Goal: Task Accomplishment & Management: Complete application form

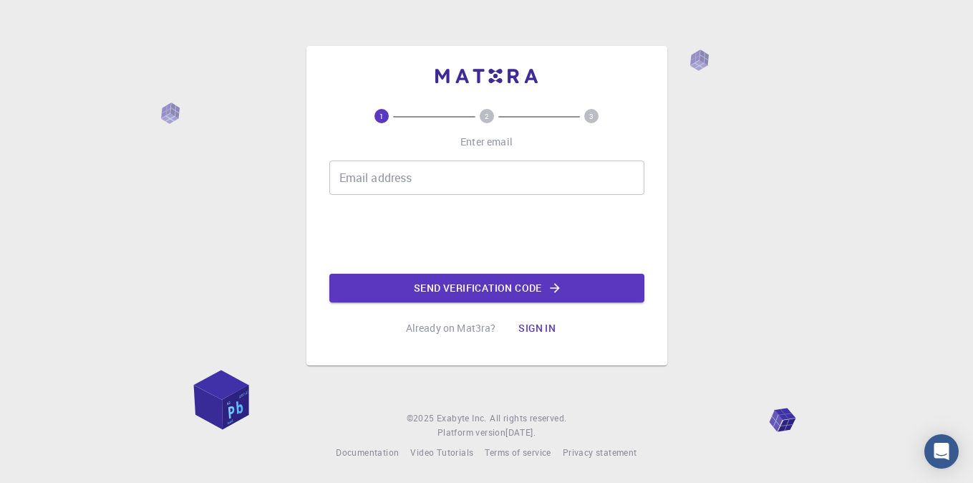
click at [403, 182] on div "Email address Email address" at bounding box center [486, 177] width 315 height 34
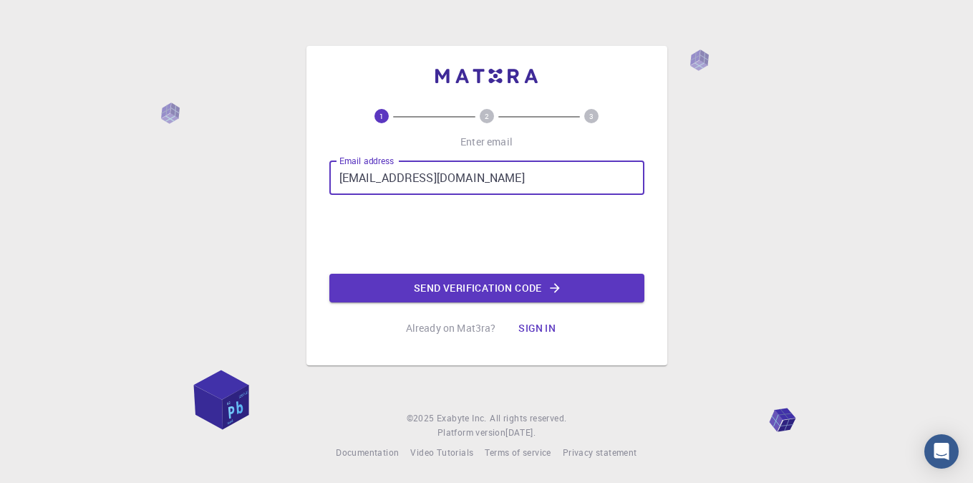
type input "[EMAIL_ADDRESS][DOMAIN_NAME]"
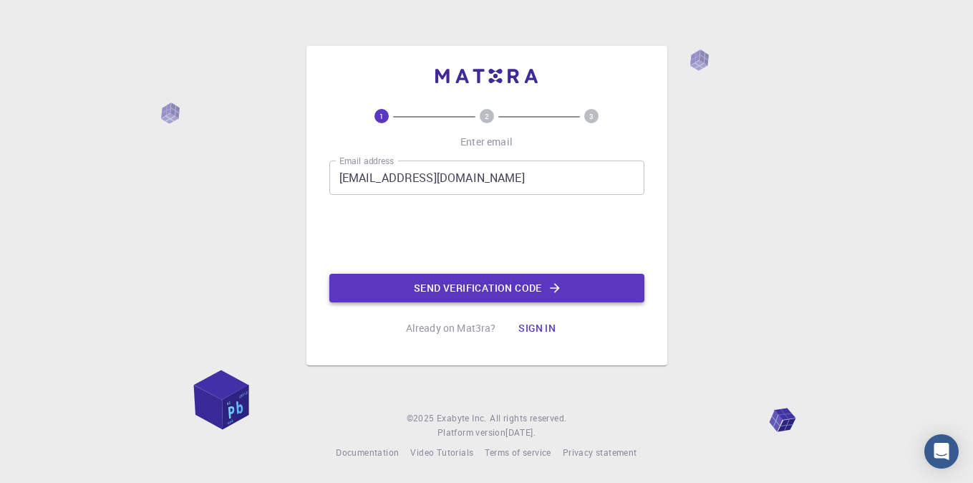
click at [538, 286] on button "Send verification code" at bounding box center [486, 287] width 315 height 29
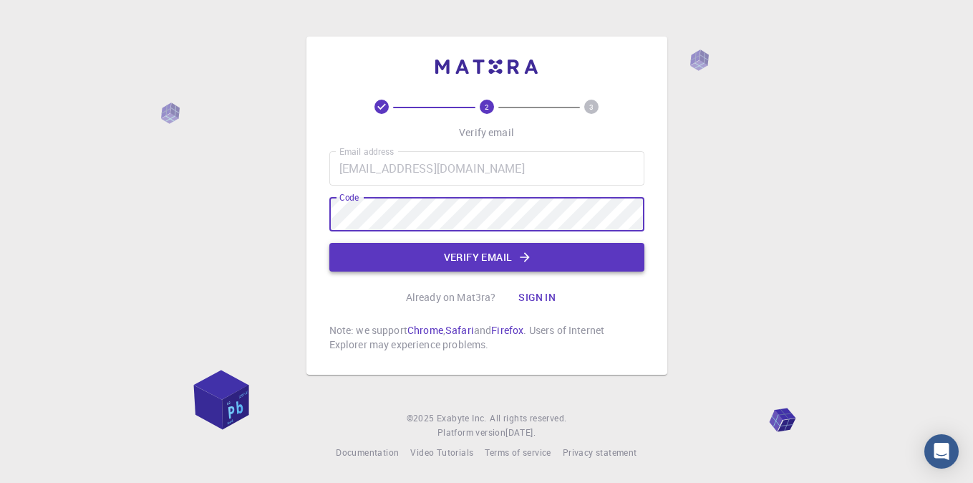
click at [516, 251] on button "Verify email" at bounding box center [486, 257] width 315 height 29
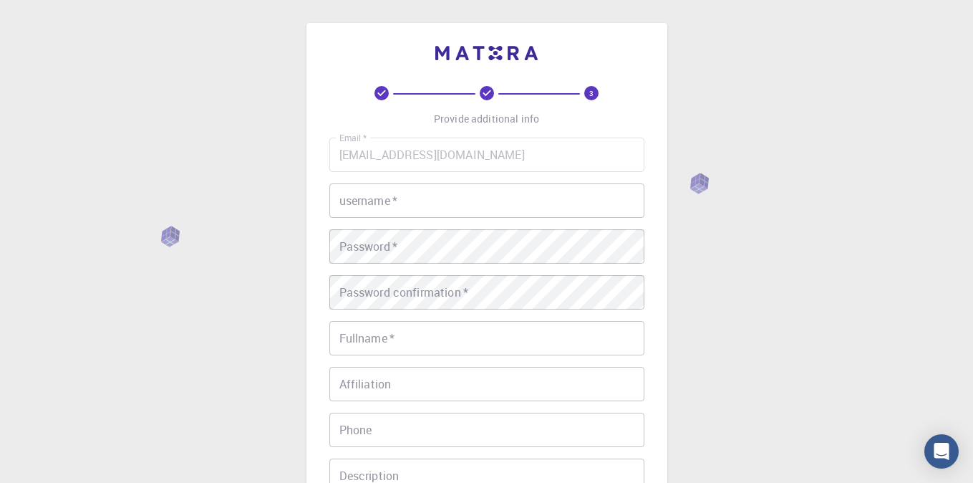
click at [504, 197] on input "username   *" at bounding box center [486, 200] width 315 height 34
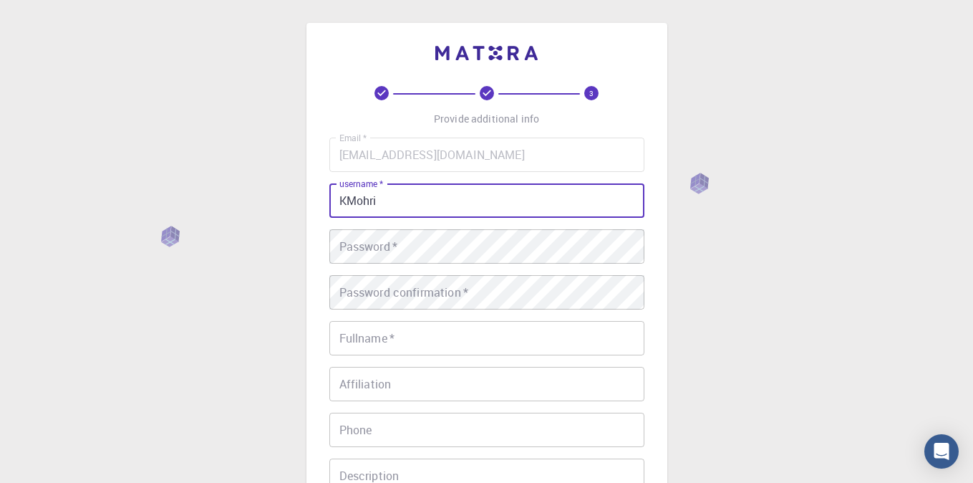
type input "KMohri"
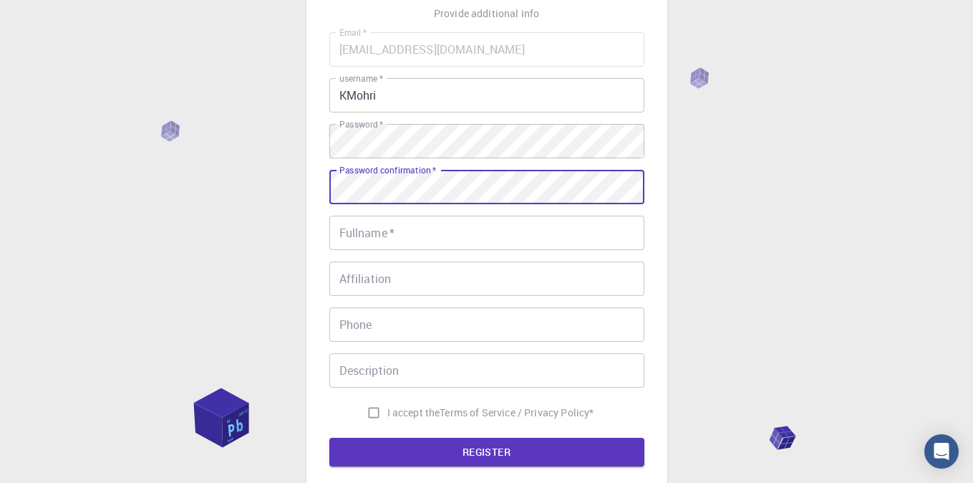
scroll to position [127, 0]
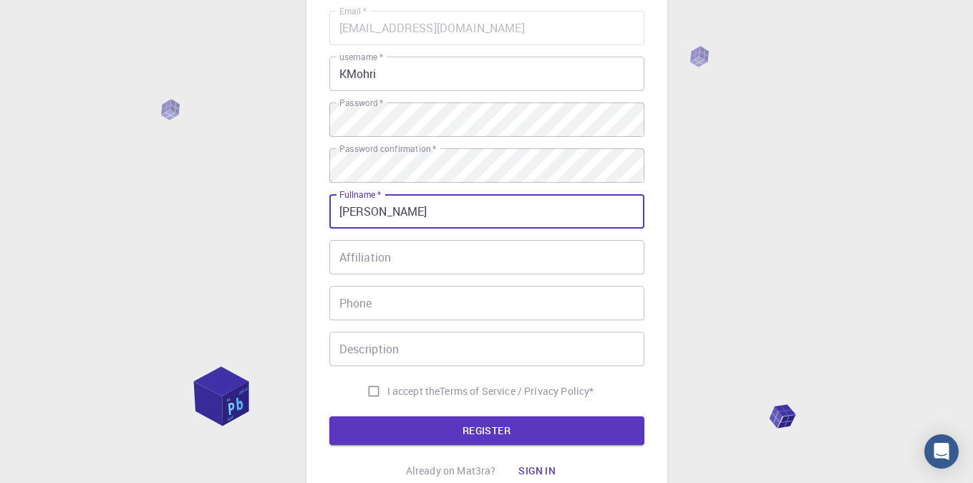
type input "[PERSON_NAME]"
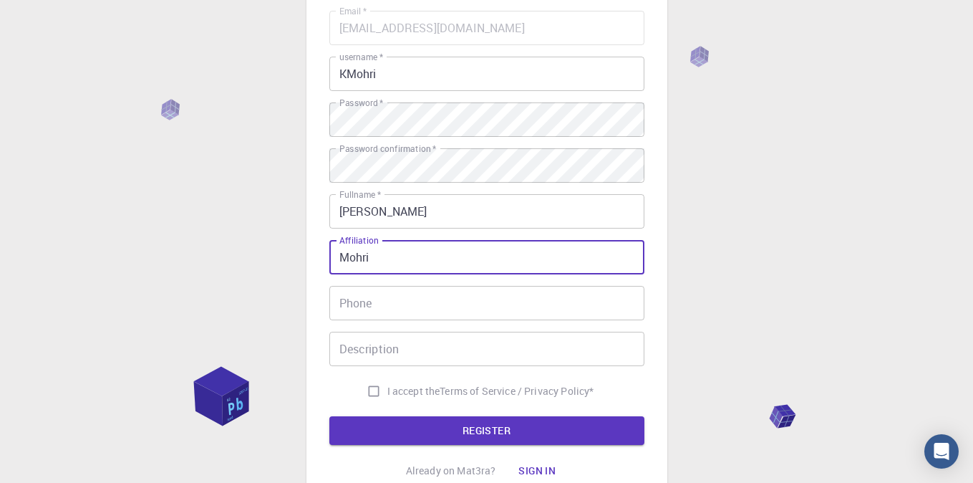
type input "Mohri"
click at [480, 207] on input "[PERSON_NAME]" at bounding box center [486, 211] width 315 height 34
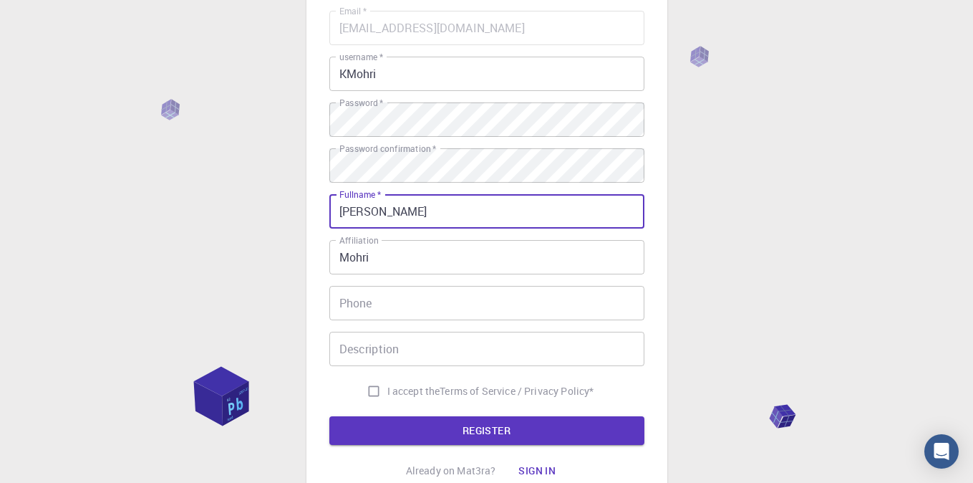
type input "[PERSON_NAME]"
click at [445, 258] on input "Mohri" at bounding box center [486, 257] width 315 height 34
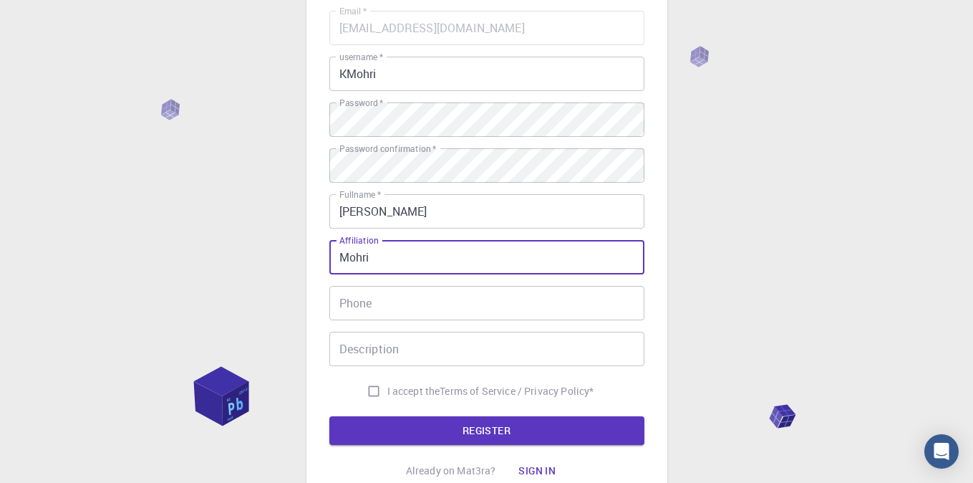
click at [445, 258] on input "Mohri" at bounding box center [486, 257] width 315 height 34
type input "[GEOGRAPHIC_DATA]"
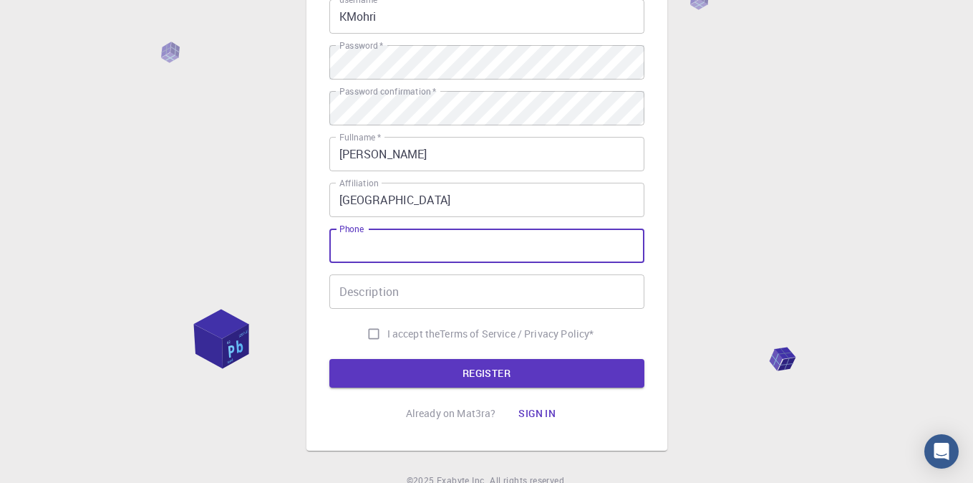
scroll to position [187, 0]
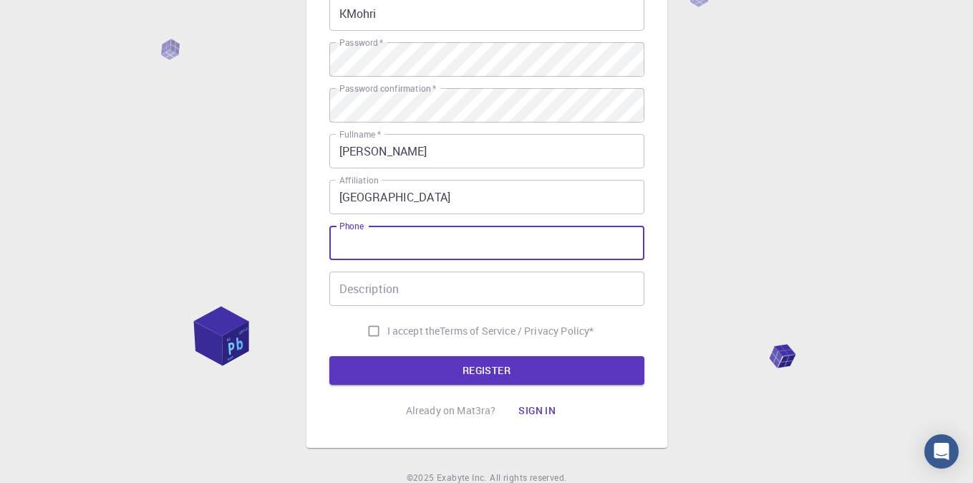
click at [454, 276] on input "Description" at bounding box center [486, 288] width 315 height 34
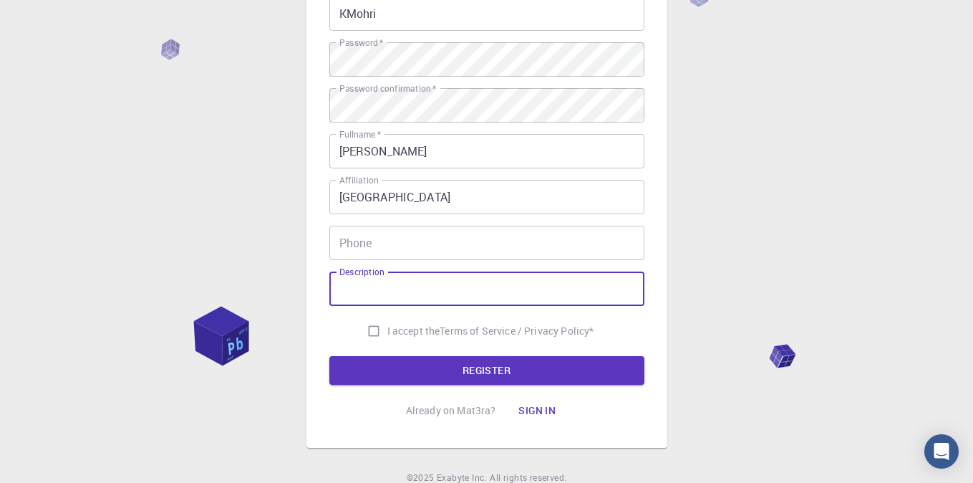
click at [367, 334] on input "I accept the Terms of Service / Privacy Policy *" at bounding box center [373, 330] width 27 height 27
checkbox input "true"
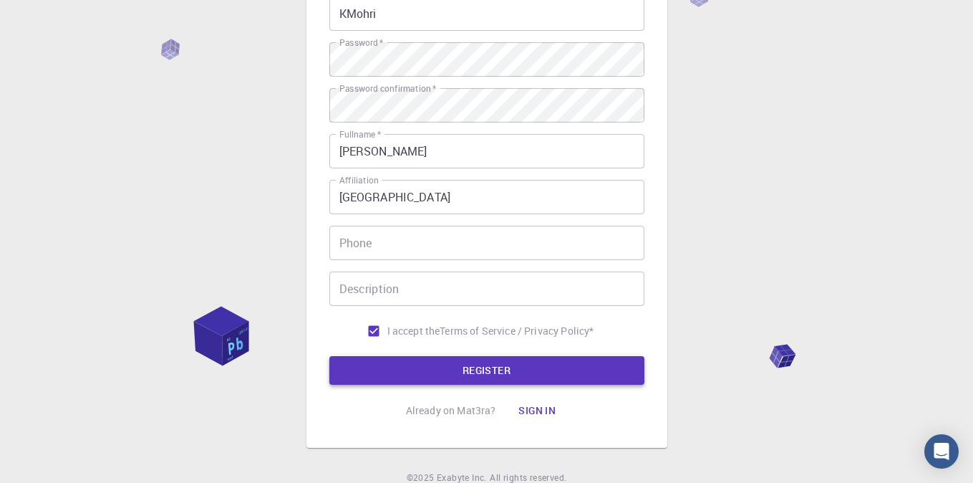
click at [472, 371] on button "REGISTER" at bounding box center [486, 370] width 315 height 29
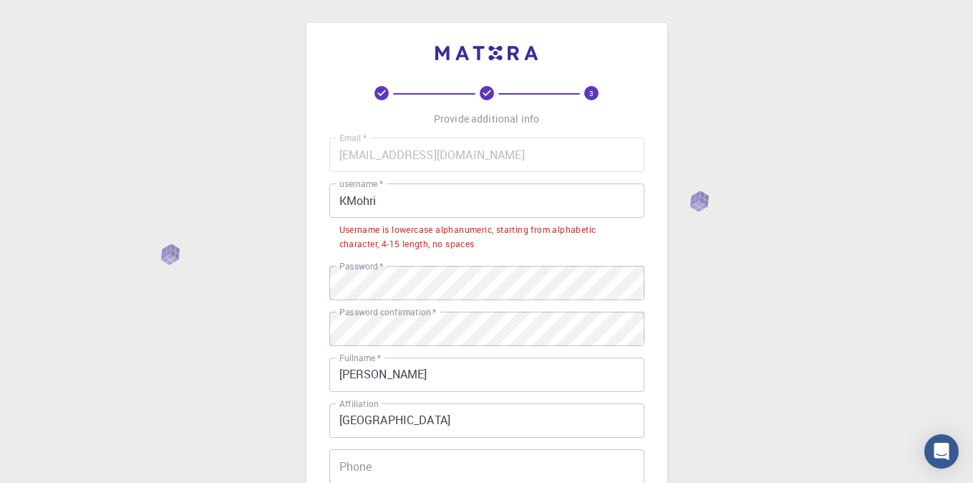
scroll to position [0, 0]
click at [388, 205] on input "KMohri" at bounding box center [486, 200] width 315 height 34
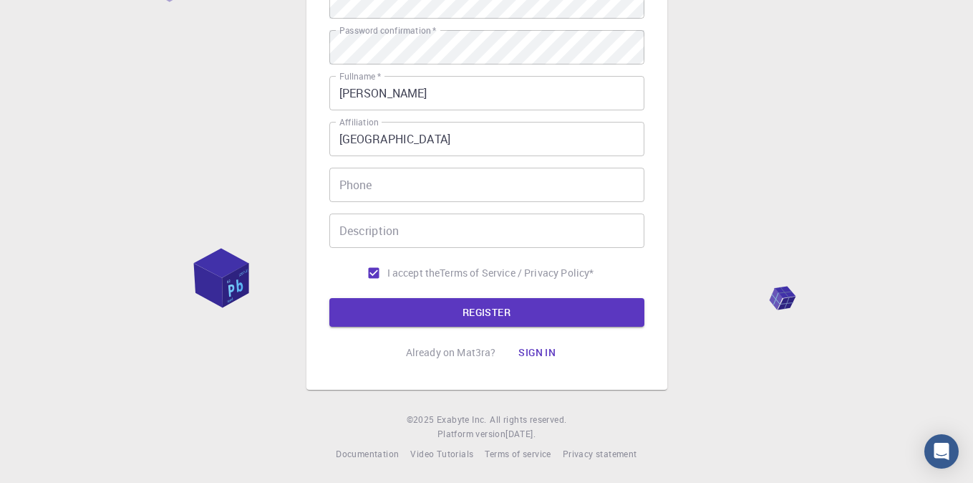
scroll to position [244, 0]
type input "kmohri"
click at [493, 321] on button "REGISTER" at bounding box center [486, 313] width 315 height 29
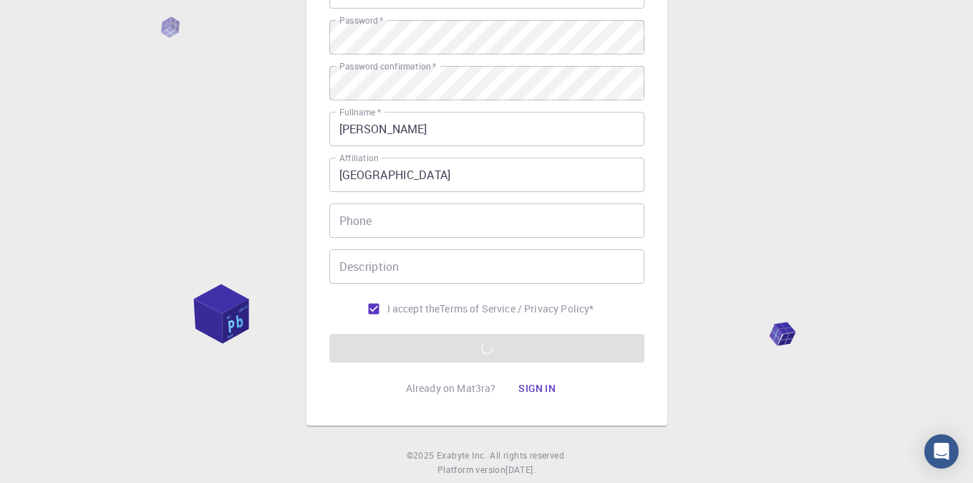
scroll to position [207, 0]
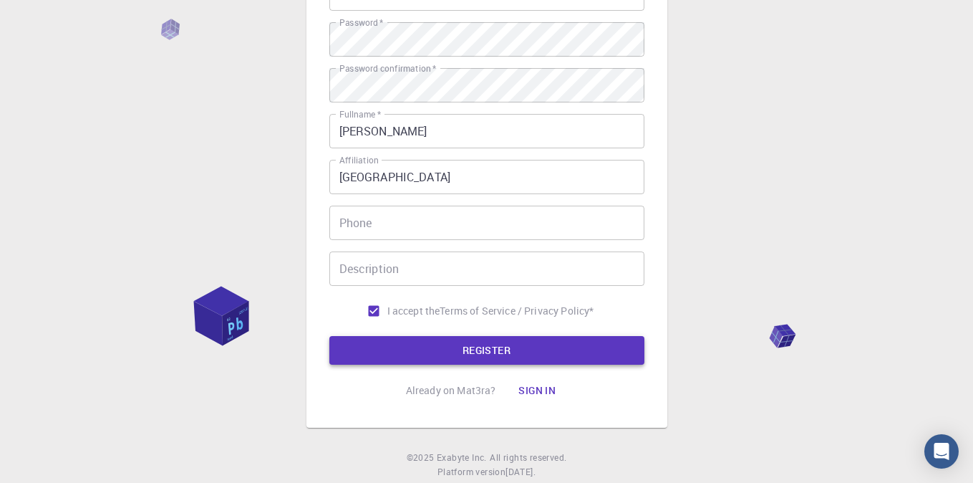
click at [495, 349] on button "REGISTER" at bounding box center [486, 350] width 315 height 29
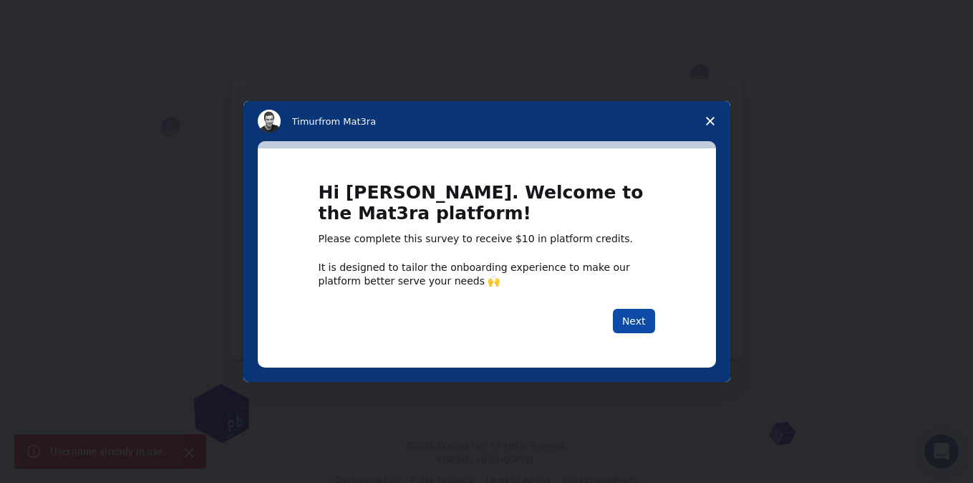
click at [635, 322] on button "Next" at bounding box center [634, 321] width 42 height 24
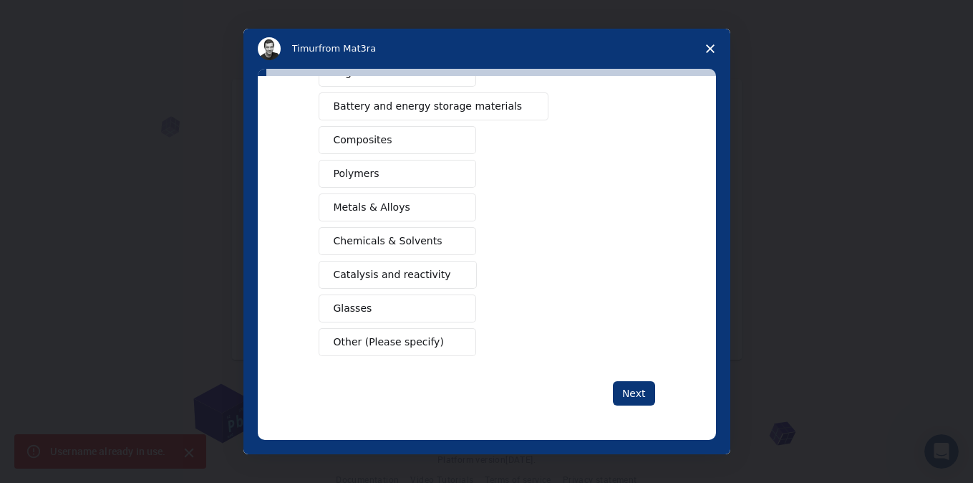
scroll to position [208, 0]
click at [711, 47] on polygon "Close survey" at bounding box center [710, 48] width 9 height 9
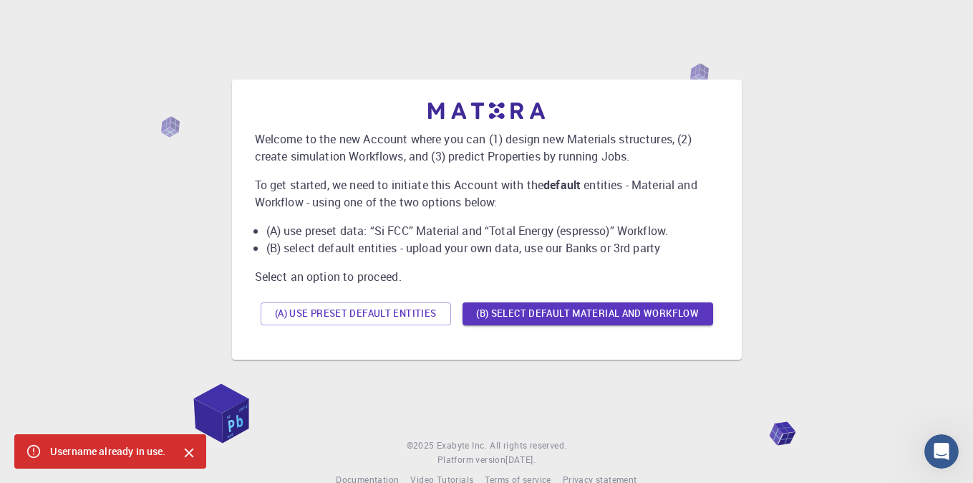
click at [190, 453] on icon "Close" at bounding box center [188, 452] width 9 height 9
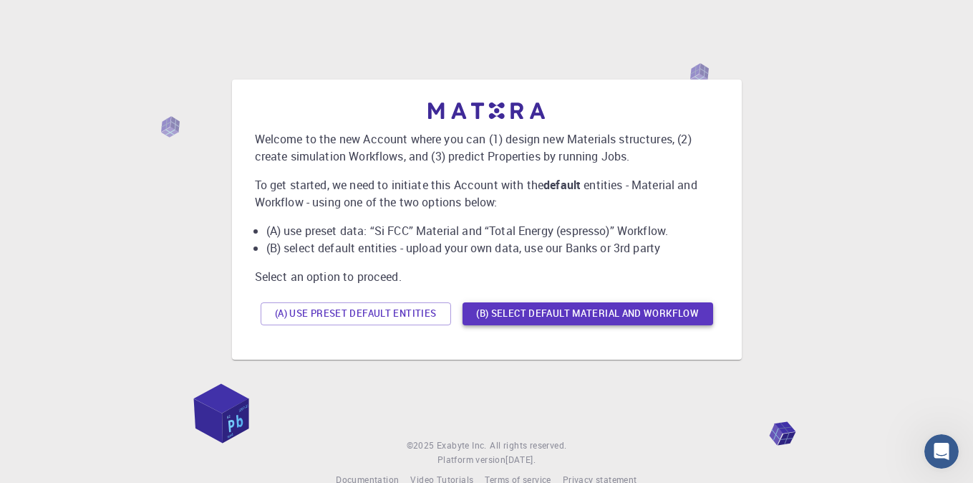
click at [538, 314] on button "(B) Select default material and workflow" at bounding box center [587, 313] width 251 height 23
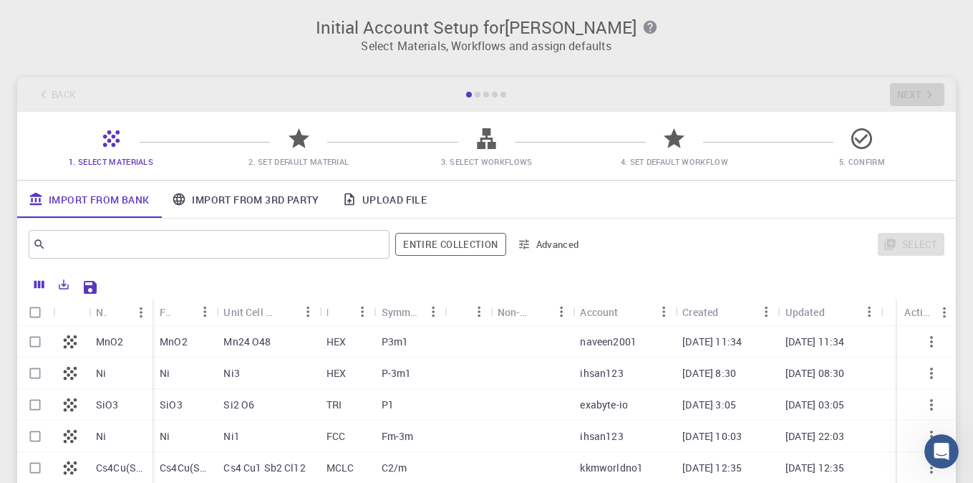
scroll to position [379, 0]
click at [180, 243] on input "text" at bounding box center [204, 244] width 316 height 20
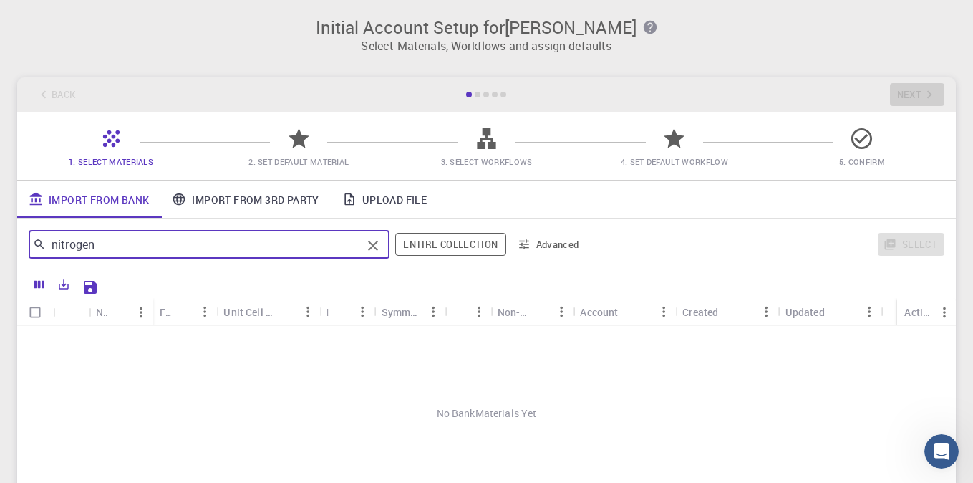
scroll to position [0, 0]
type input "n"
click at [158, 236] on input "argon" at bounding box center [204, 244] width 316 height 20
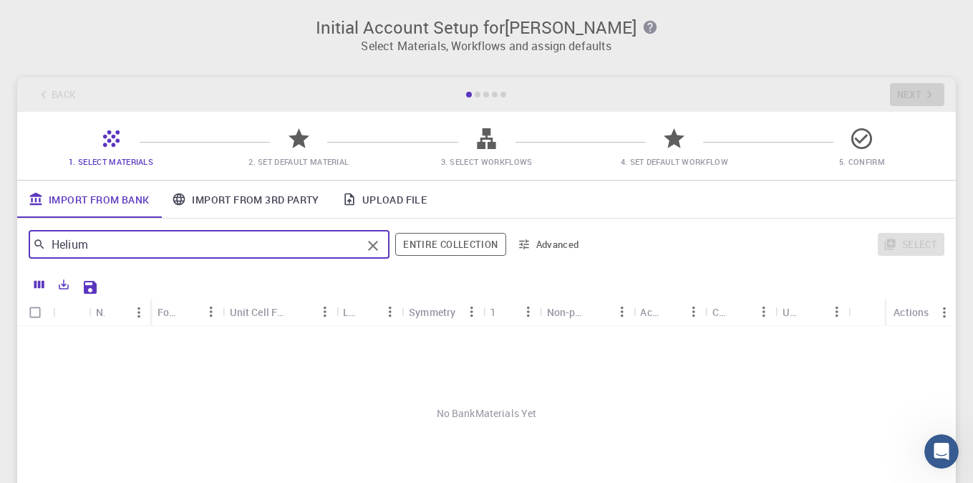
type input "Helium"
click at [423, 239] on button "Entire collection" at bounding box center [450, 244] width 110 height 23
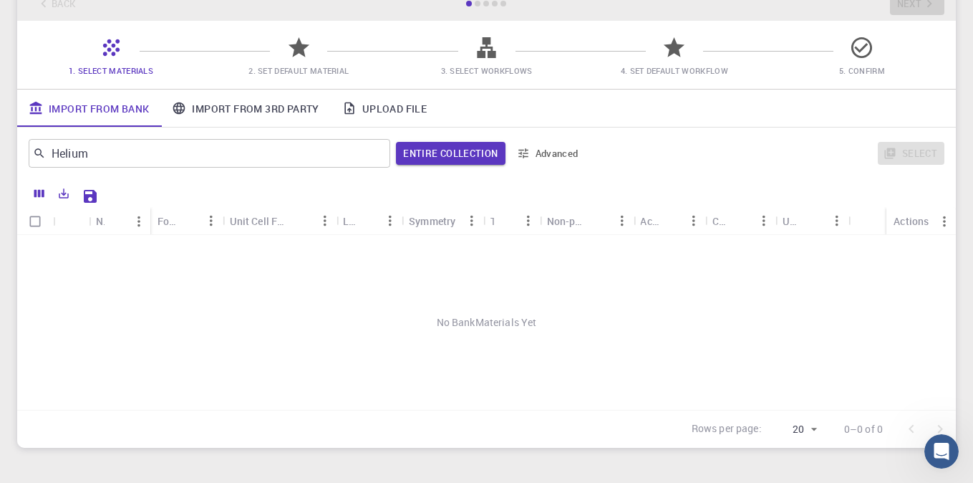
scroll to position [95, 0]
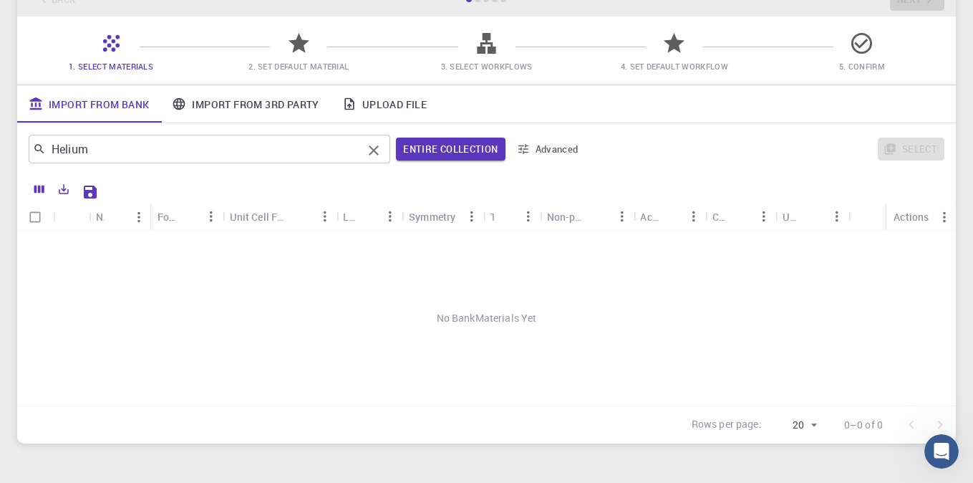
click at [104, 145] on input "Helium" at bounding box center [204, 149] width 316 height 20
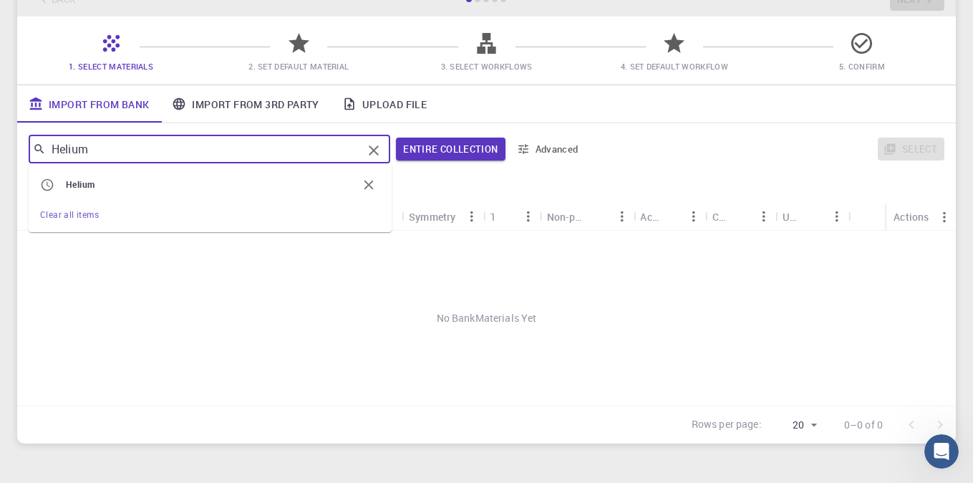
click at [104, 145] on input "Helium" at bounding box center [204, 149] width 316 height 20
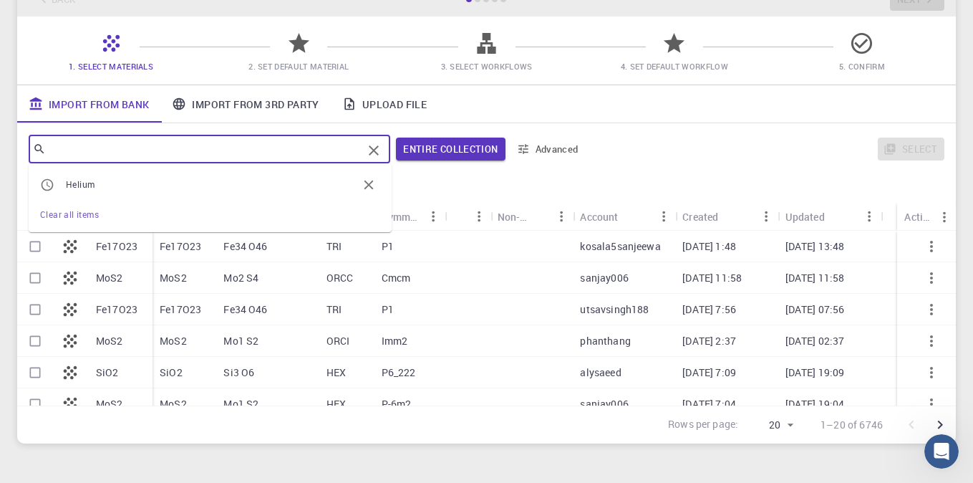
click at [370, 188] on icon "button" at bounding box center [369, 185] width 16 height 16
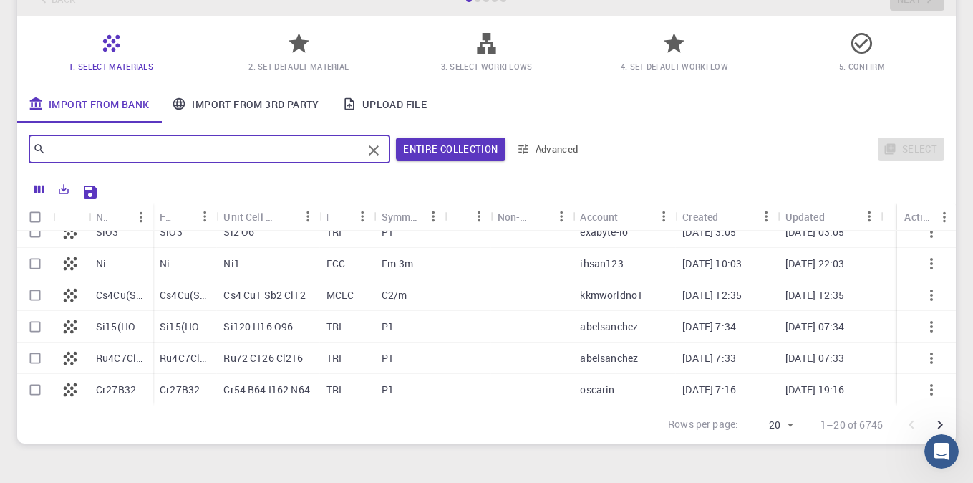
scroll to position [455, 0]
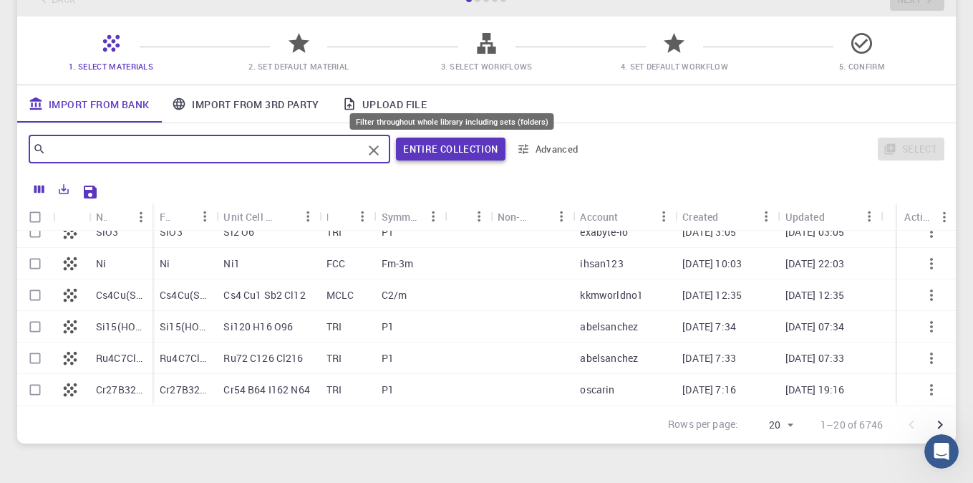
click at [475, 150] on button "Entire collection" at bounding box center [450, 148] width 109 height 23
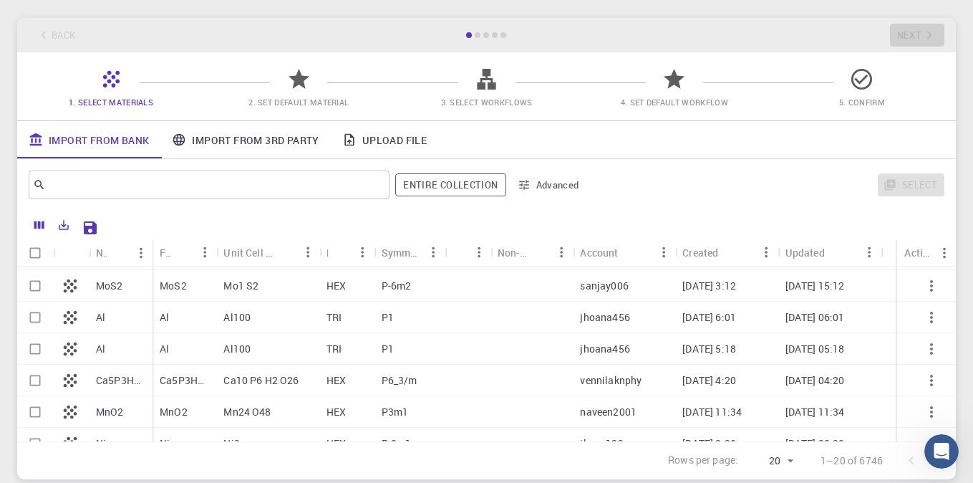
scroll to position [242, 0]
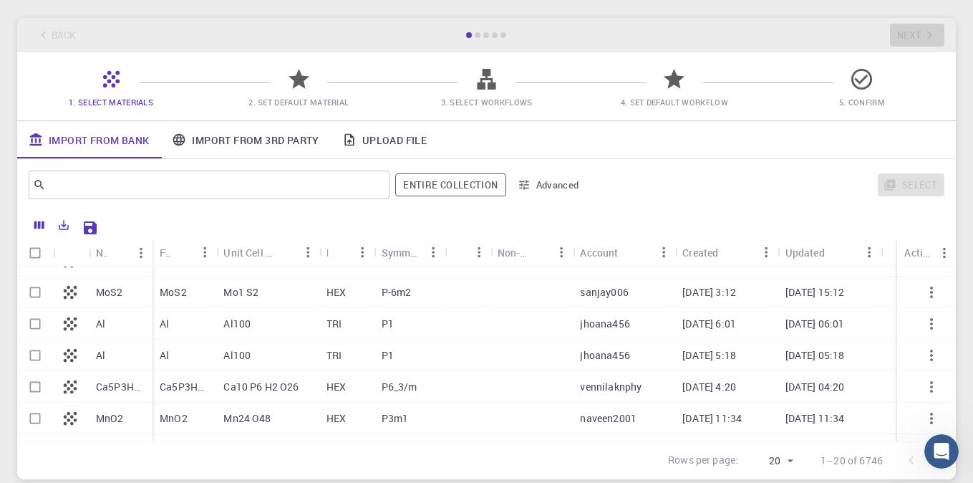
click at [31, 323] on input "Select row" at bounding box center [34, 323] width 27 height 27
checkbox input "true"
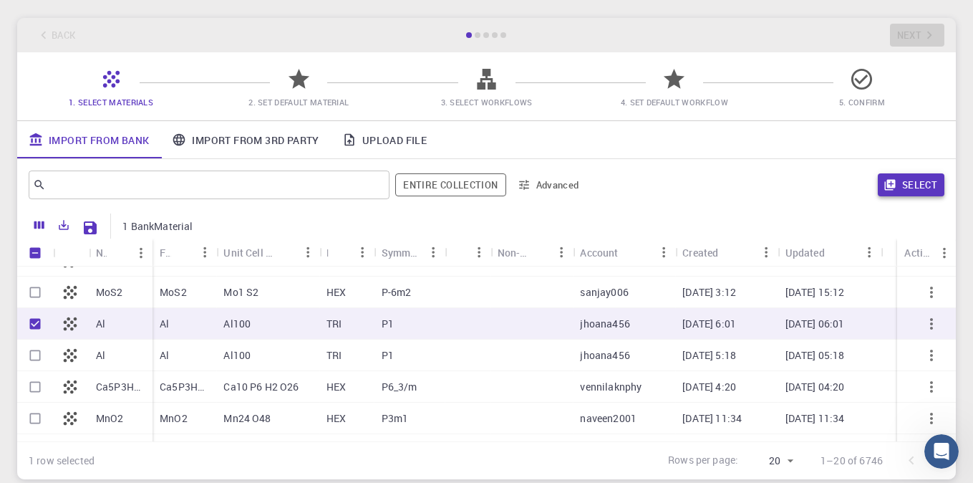
click at [916, 188] on button "Select" at bounding box center [911, 184] width 67 height 23
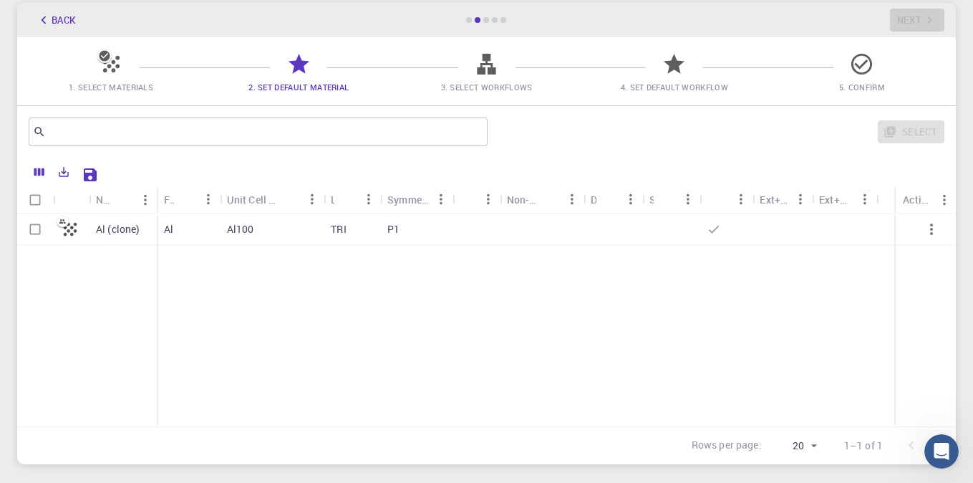
scroll to position [72, 0]
click at [40, 231] on input "Select row" at bounding box center [34, 231] width 27 height 27
checkbox input "true"
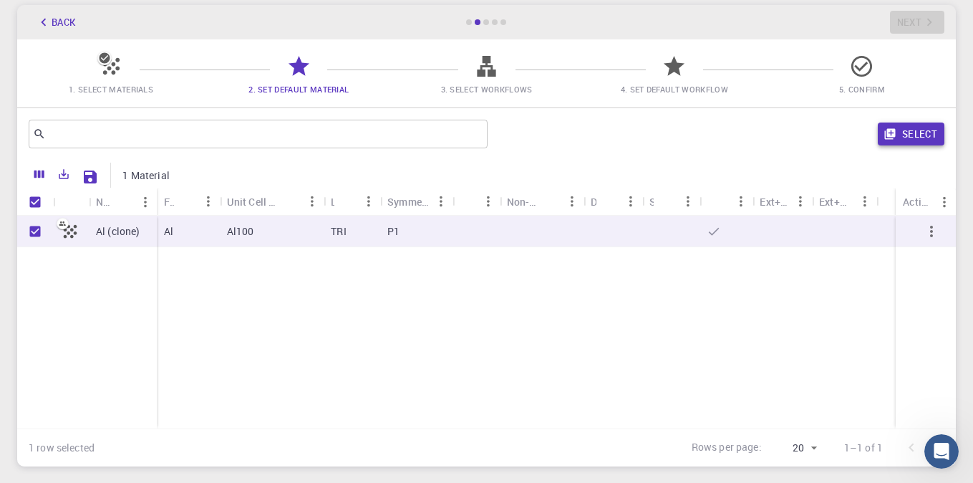
click at [910, 130] on button "Select" at bounding box center [911, 133] width 67 height 23
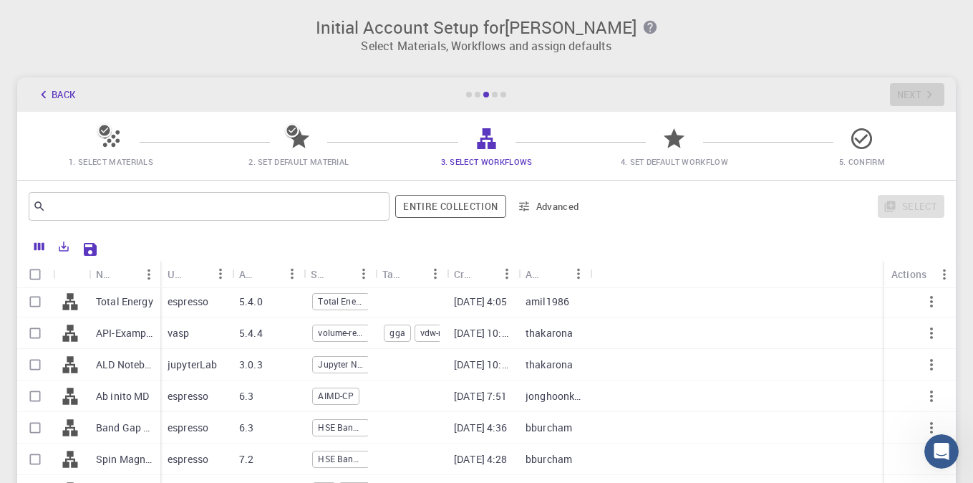
scroll to position [35, 0]
click at [525, 206] on icon "button" at bounding box center [524, 207] width 10 height 10
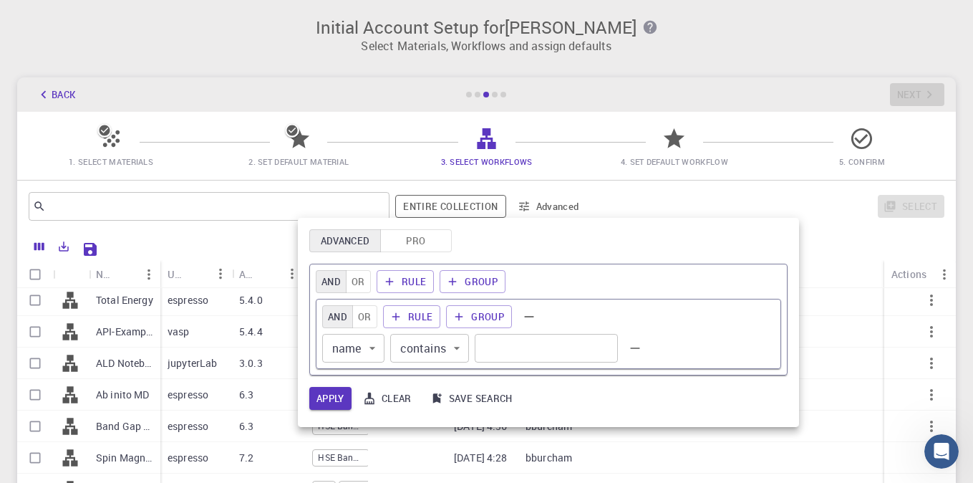
click at [525, 206] on div at bounding box center [486, 241] width 973 height 483
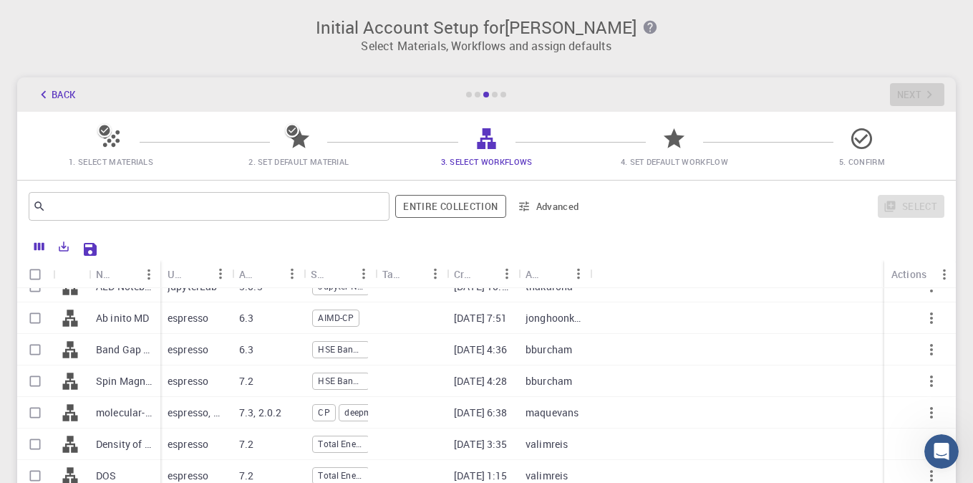
scroll to position [118, 0]
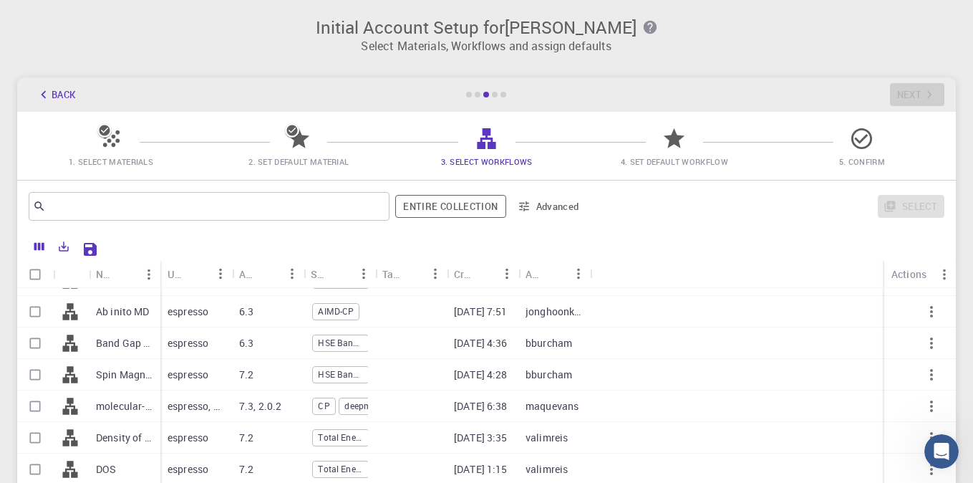
click at [129, 402] on p "molecular-dynamics" at bounding box center [124, 406] width 57 height 14
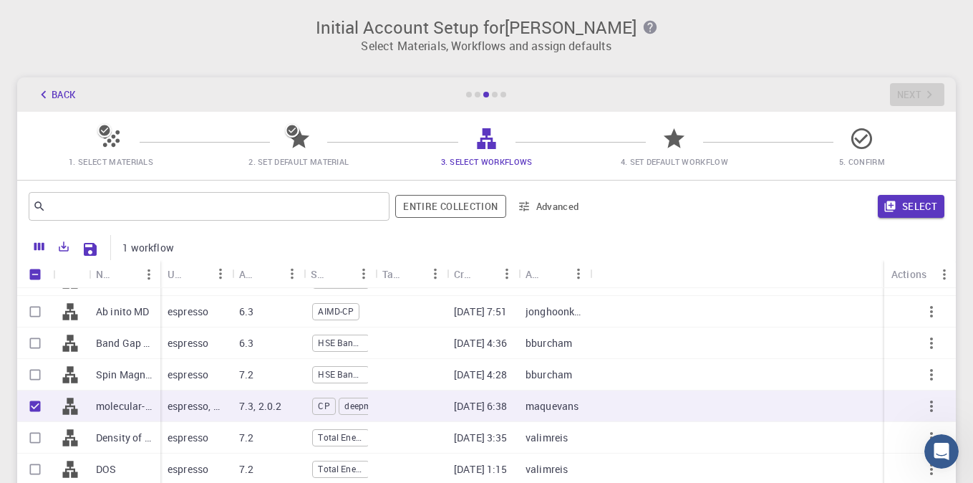
checkbox input "true"
click at [914, 213] on button "Select" at bounding box center [911, 206] width 67 height 23
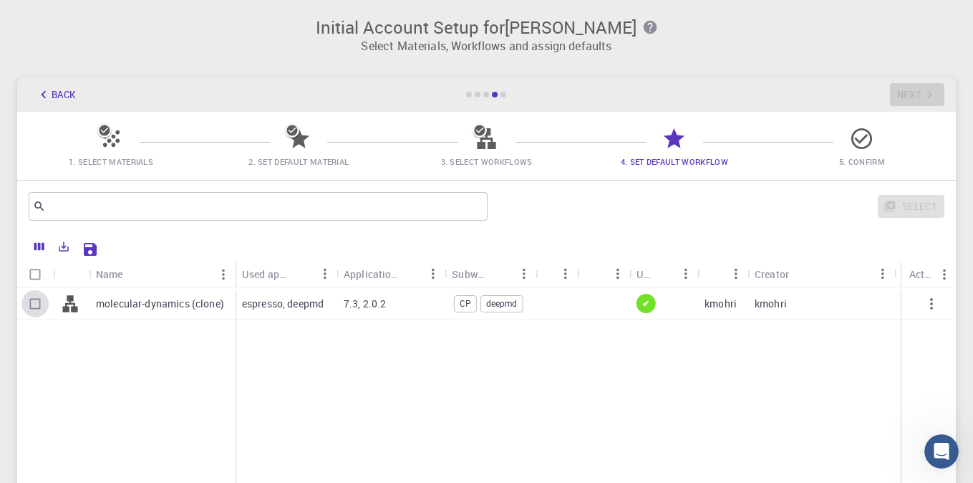
click at [37, 303] on input "Select row" at bounding box center [34, 303] width 27 height 27
checkbox input "true"
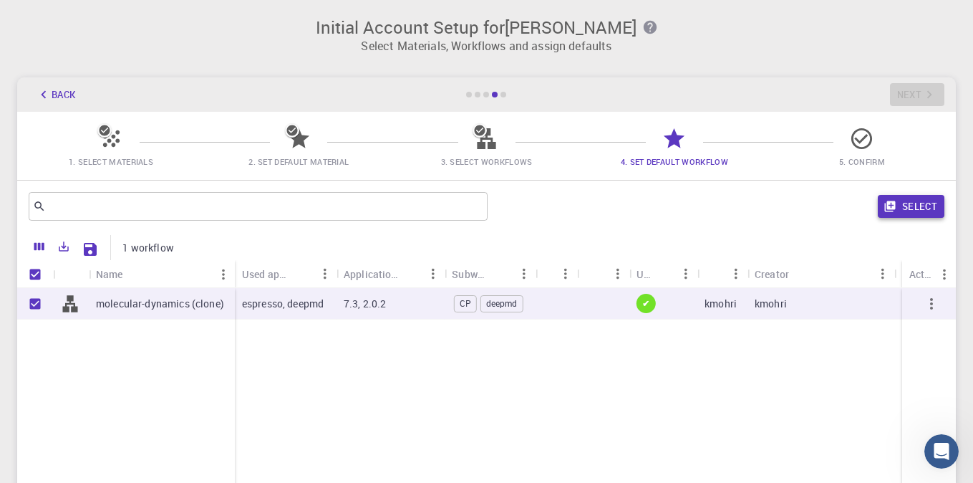
click at [916, 205] on button "Select" at bounding box center [911, 206] width 67 height 23
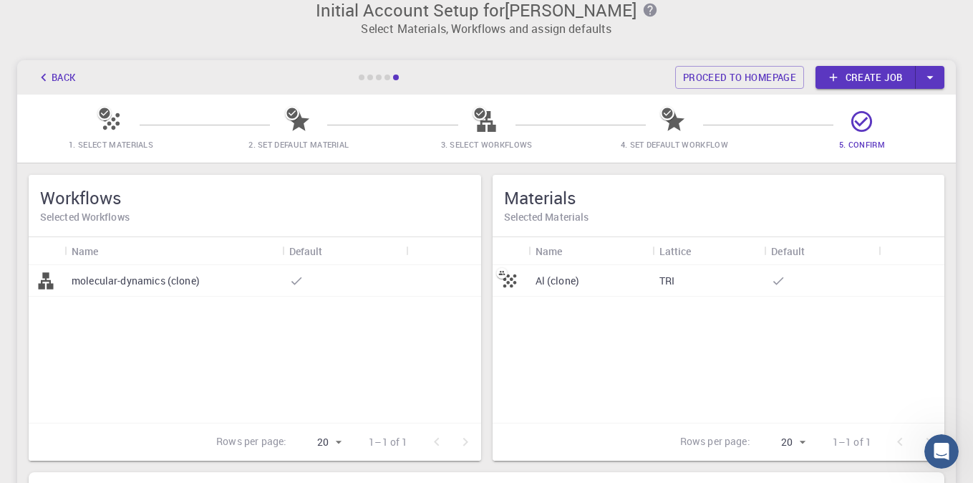
scroll to position [0, 0]
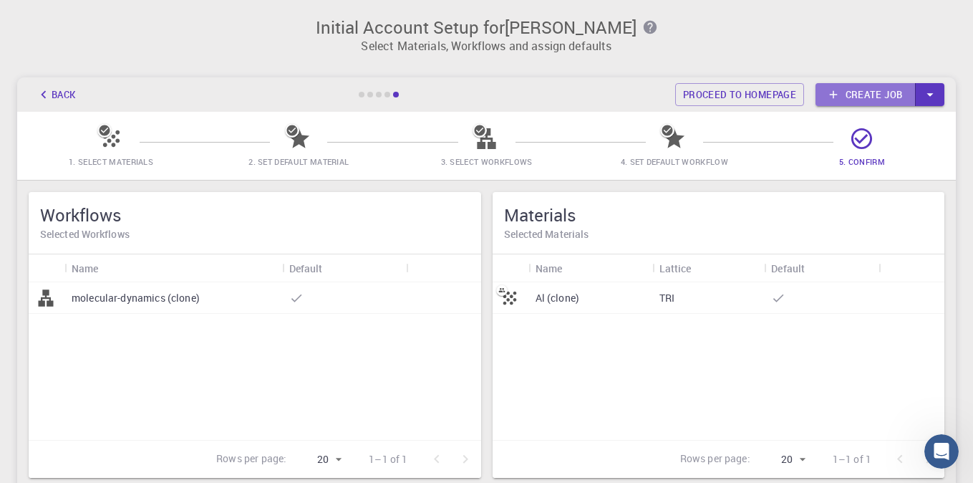
click at [855, 94] on link "Create job" at bounding box center [865, 94] width 100 height 23
